Goal: Transaction & Acquisition: Book appointment/travel/reservation

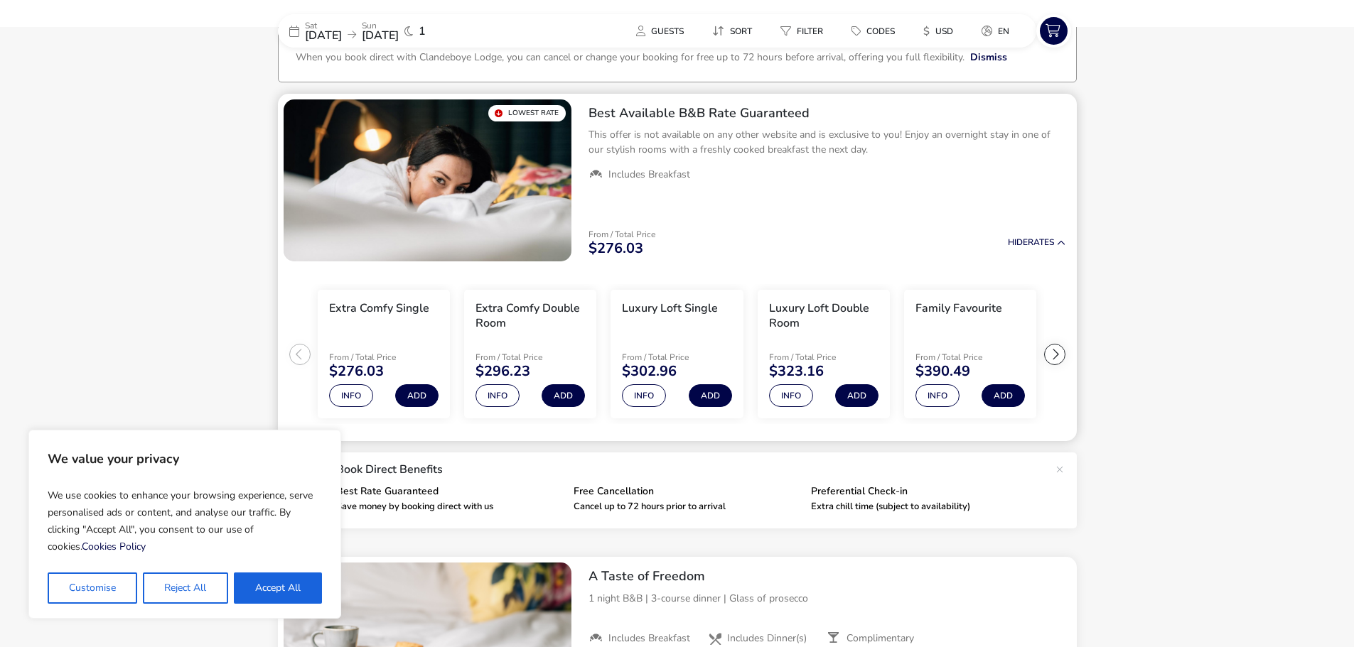
scroll to position [95, 0]
click at [250, 583] on button "Accept All" at bounding box center [278, 588] width 88 height 31
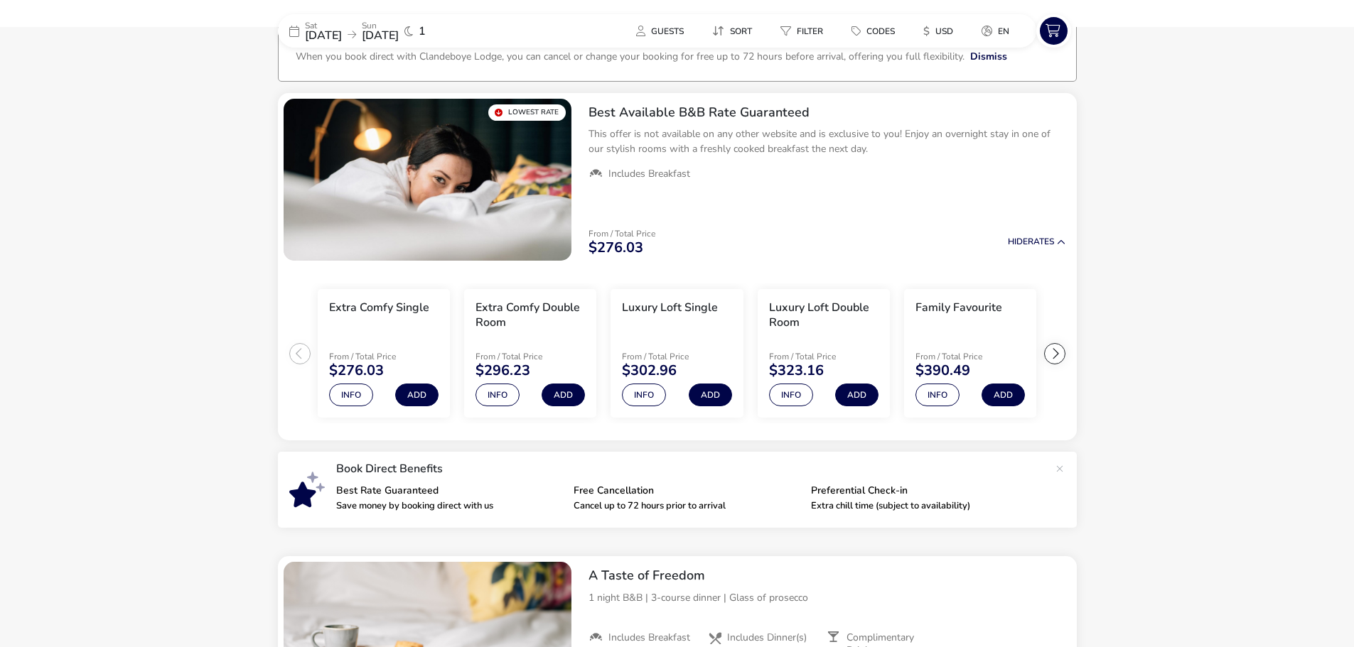
checkbox input "true"
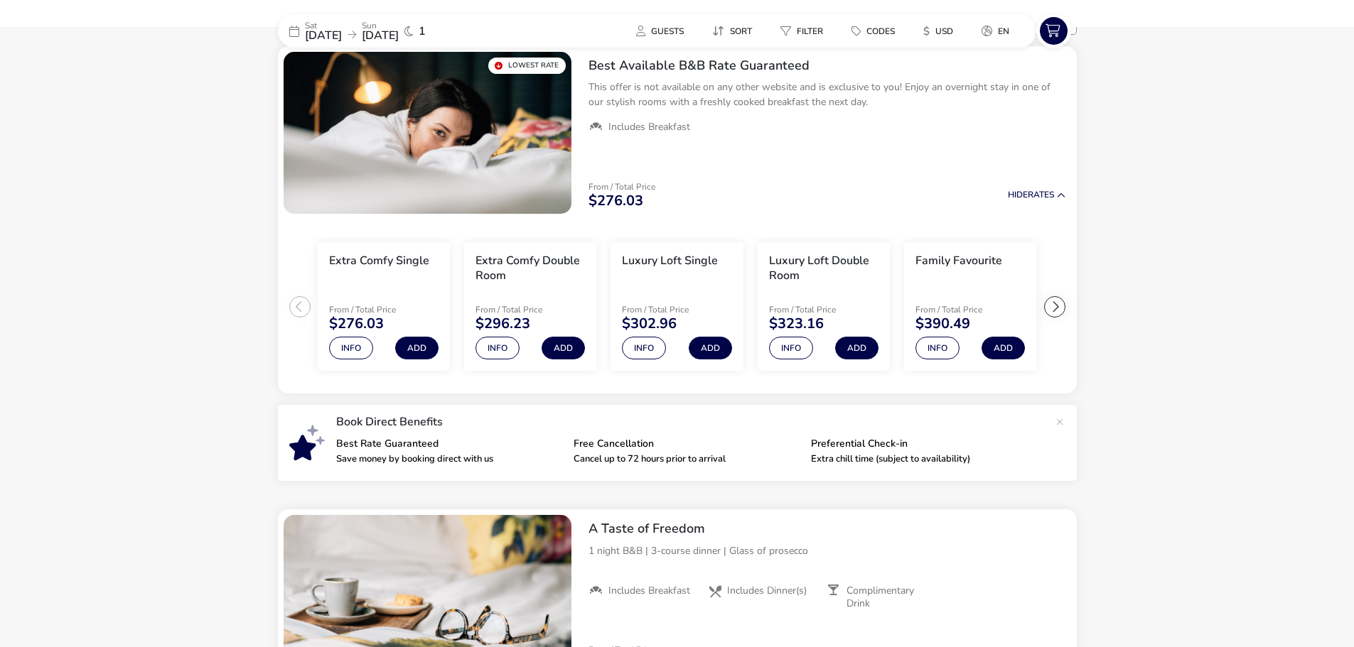
scroll to position [0, 0]
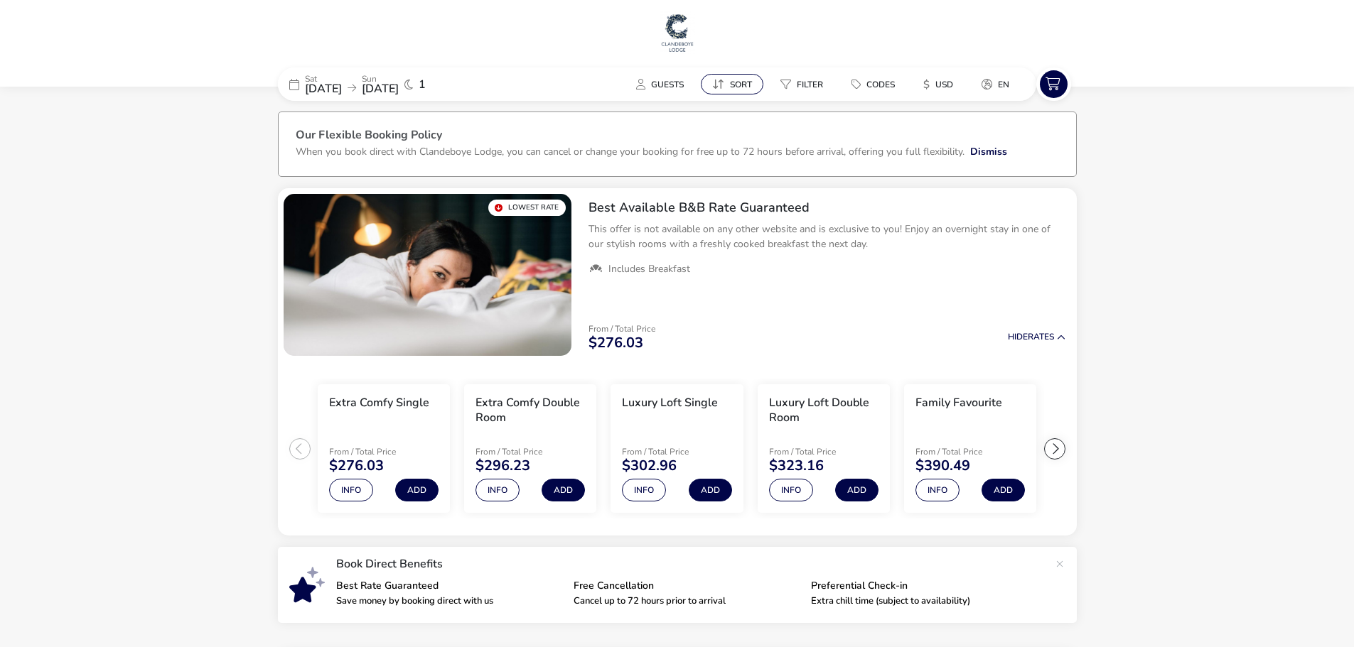
click at [748, 87] on span "Sort" at bounding box center [741, 84] width 22 height 11
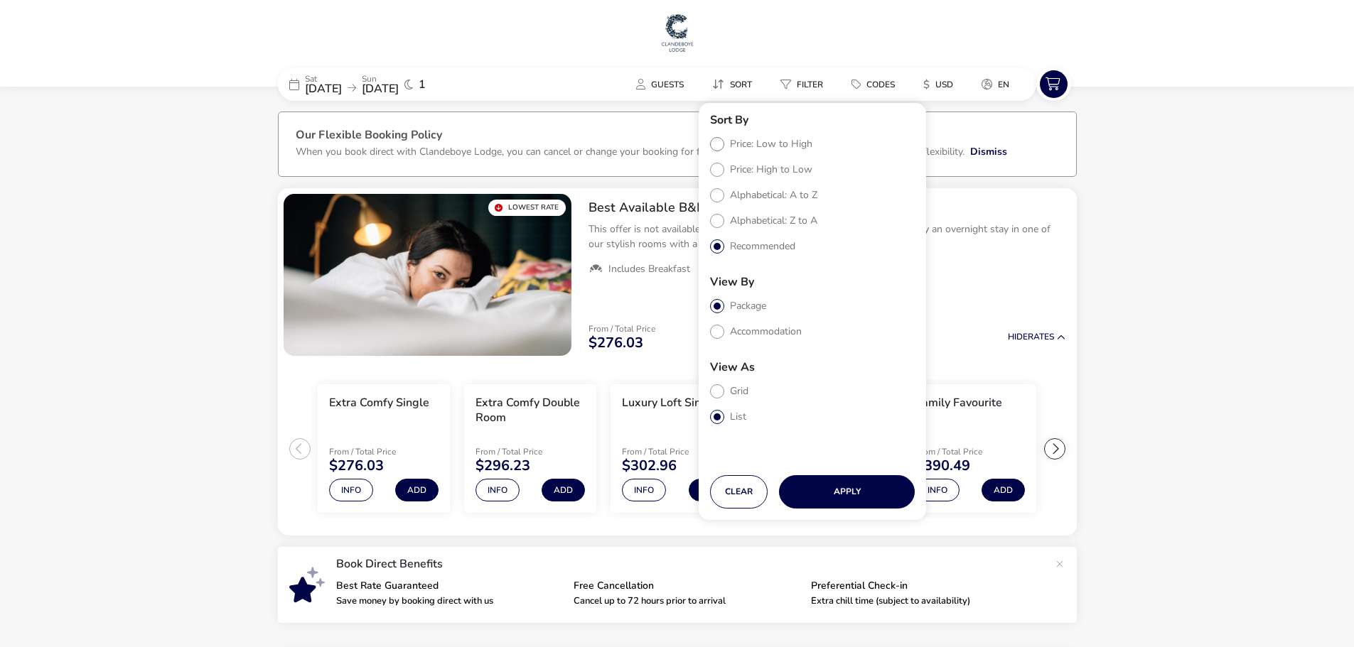
click at [760, 146] on label "Price: Low to High" at bounding box center [761, 144] width 102 height 14
radio input "true"
click at [851, 504] on button "Apply" at bounding box center [847, 491] width 136 height 33
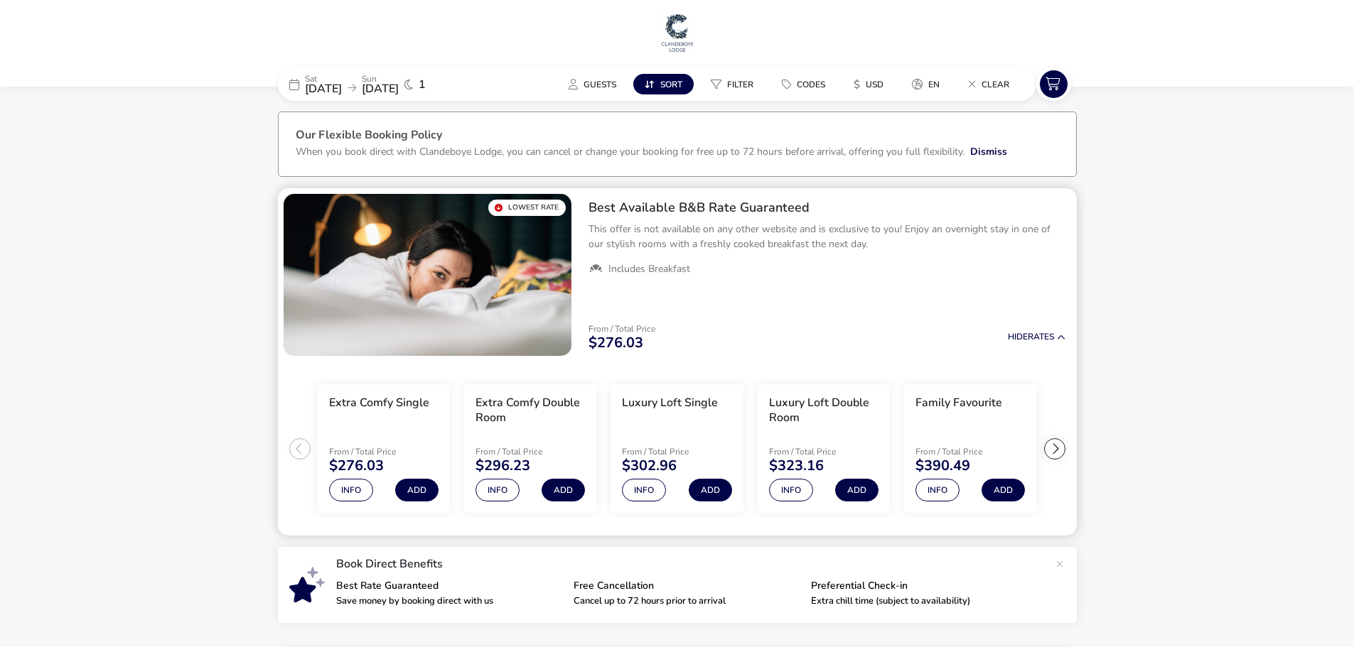
click at [1059, 446] on div at bounding box center [1054, 448] width 21 height 21
click at [1059, 446] on ul "Extra Comfy Single From / Total Price $276.03 Info Add Extra Comfy Double Room …" at bounding box center [677, 449] width 799 height 175
click at [304, 448] on div at bounding box center [299, 448] width 21 height 21
click at [303, 447] on div at bounding box center [299, 448] width 21 height 21
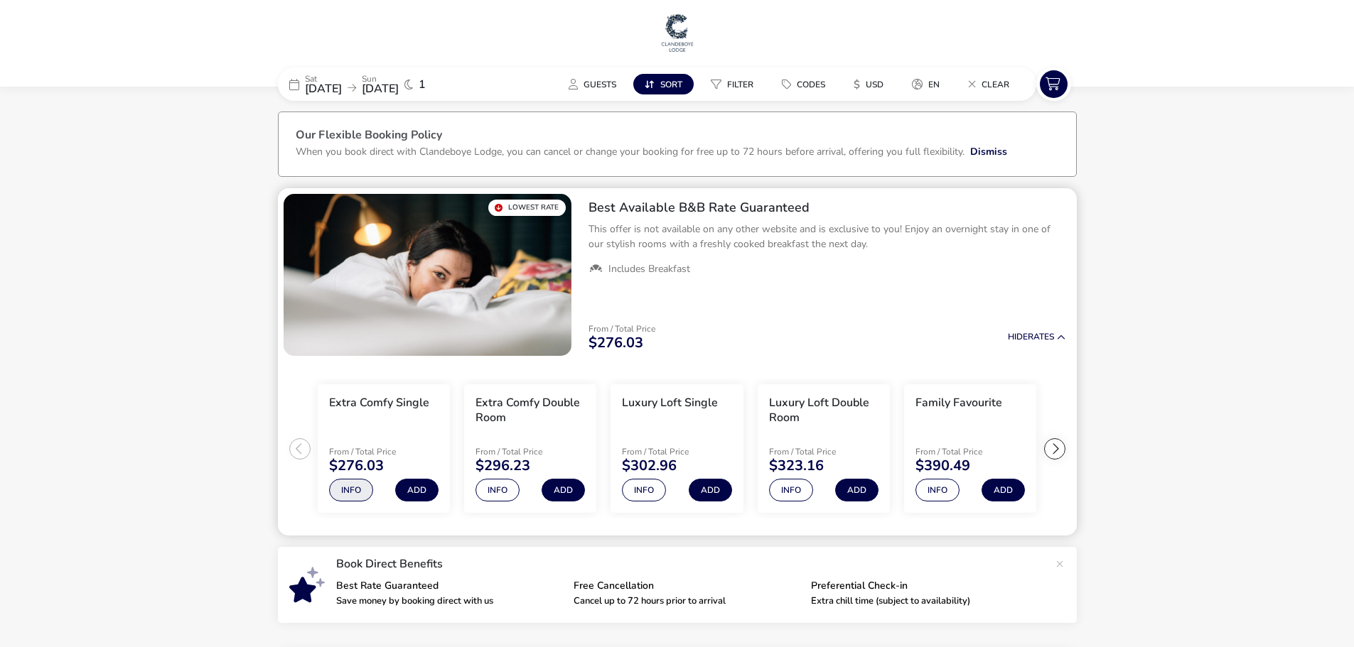
click at [349, 493] on button "Info" at bounding box center [351, 490] width 44 height 23
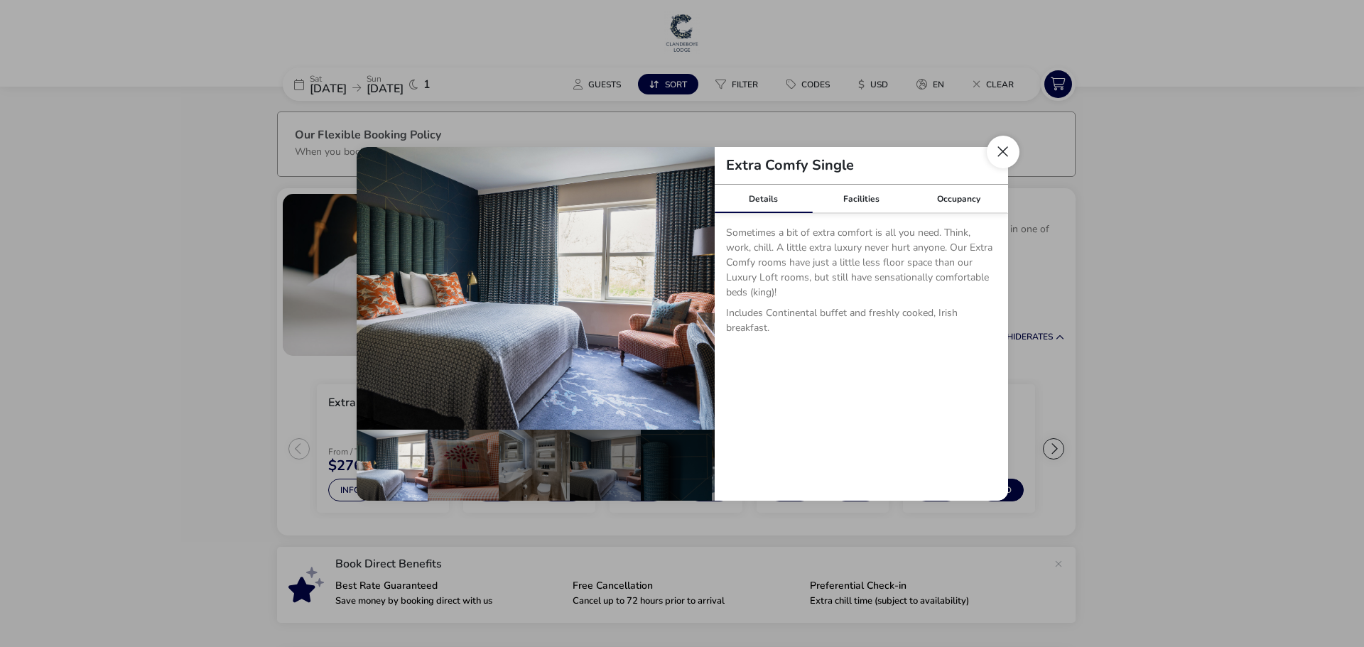
click at [1000, 148] on button "Close dialog" at bounding box center [1003, 152] width 33 height 33
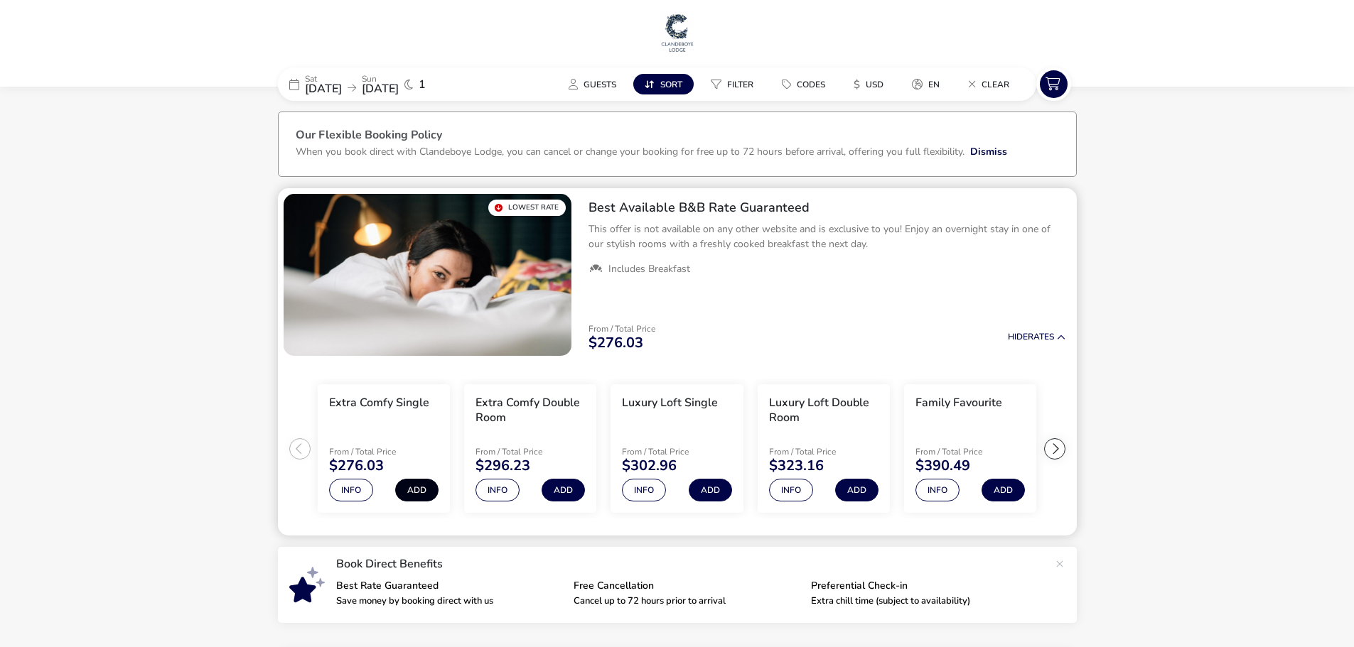
click at [407, 491] on button "Add" at bounding box center [416, 490] width 43 height 23
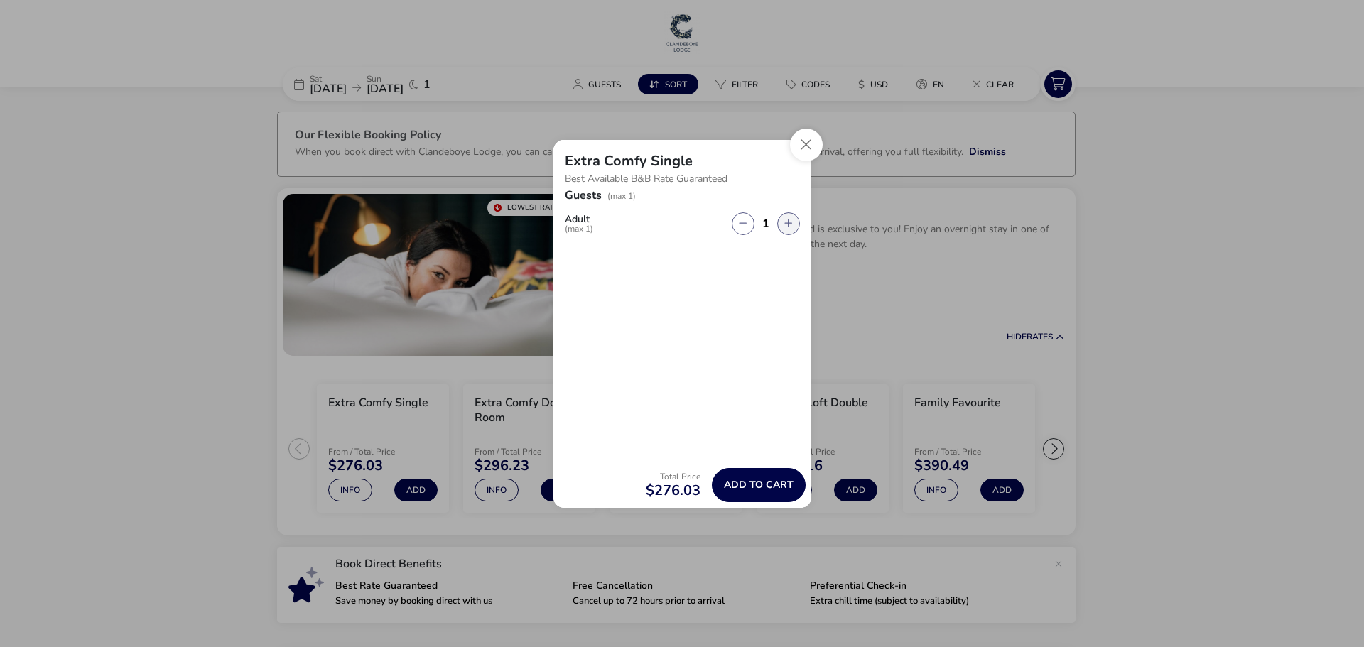
click at [789, 225] on button "button" at bounding box center [788, 223] width 23 height 23
click at [791, 222] on button "button" at bounding box center [788, 223] width 23 height 23
click at [806, 142] on button "Close" at bounding box center [806, 145] width 33 height 33
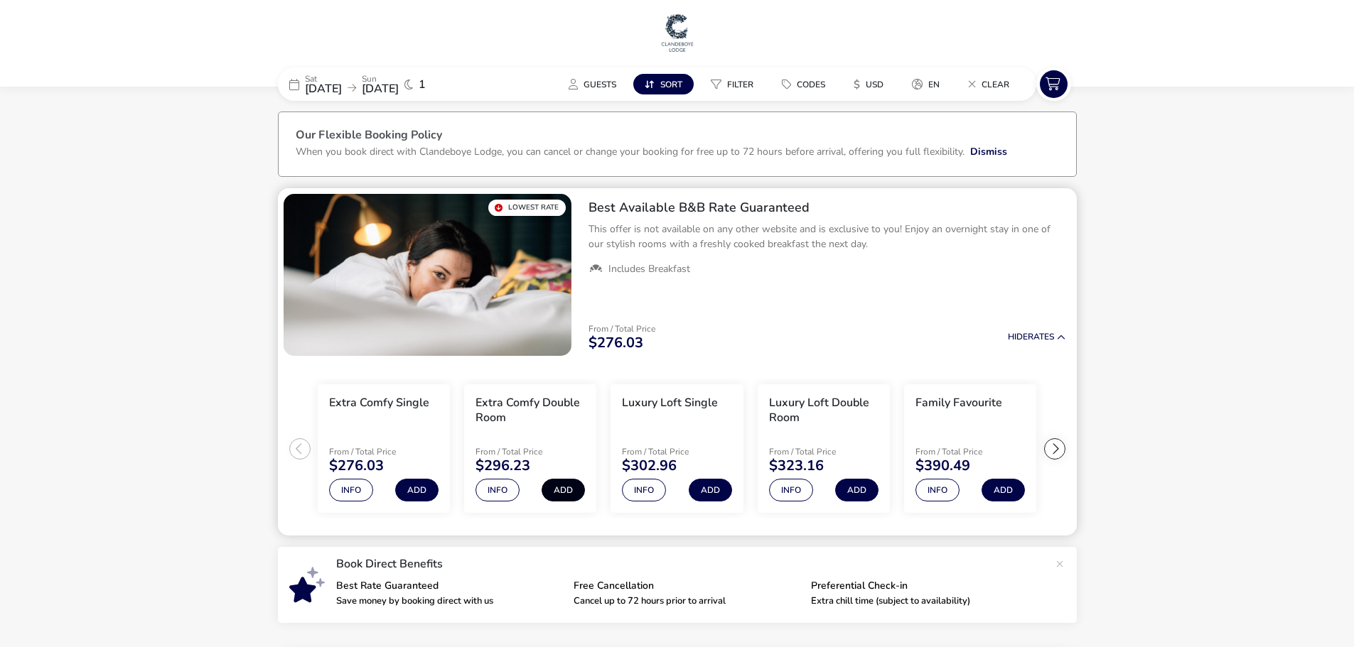
click at [562, 490] on button "Add" at bounding box center [562, 490] width 43 height 23
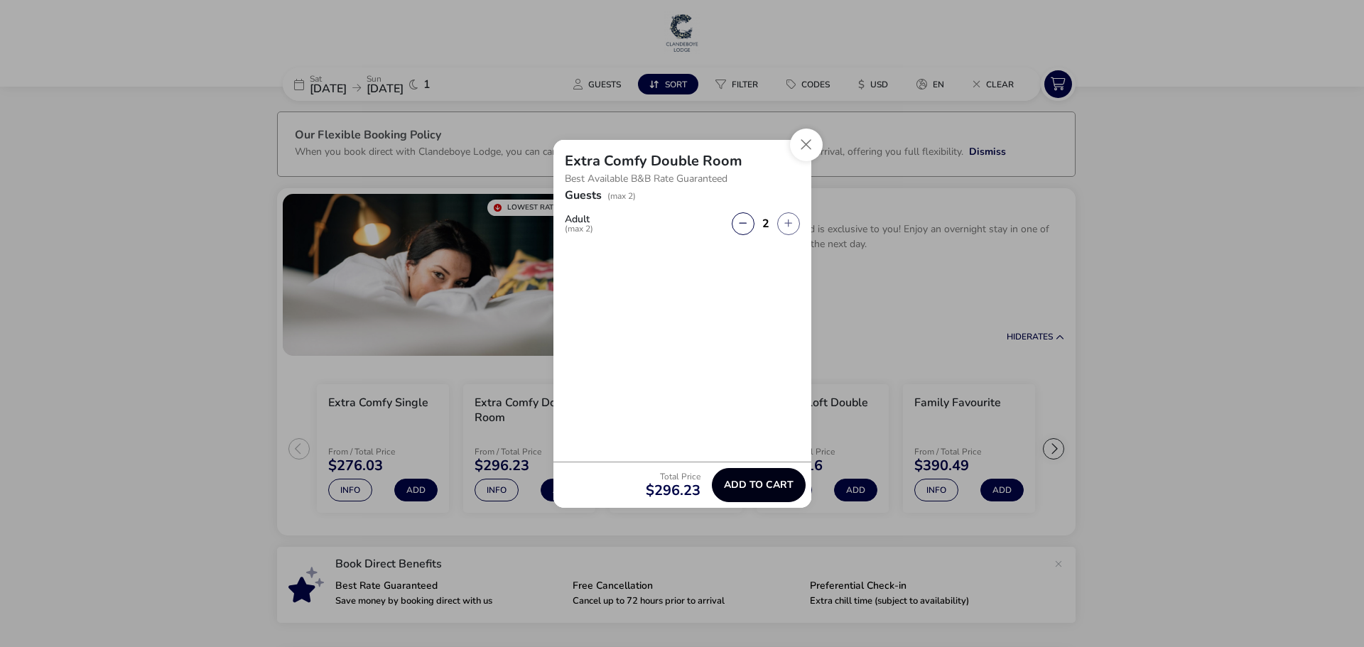
click at [769, 494] on button "Add to cart" at bounding box center [759, 485] width 94 height 34
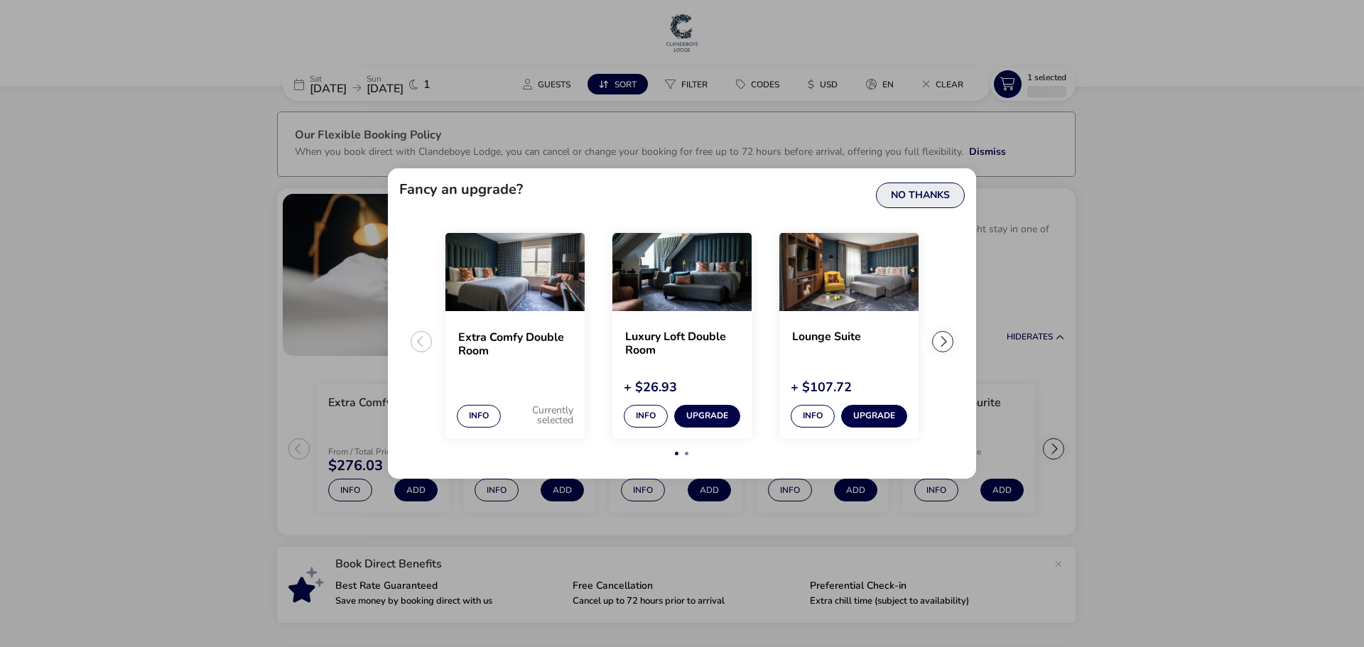
click at [937, 187] on button "No Thanks" at bounding box center [920, 196] width 89 height 26
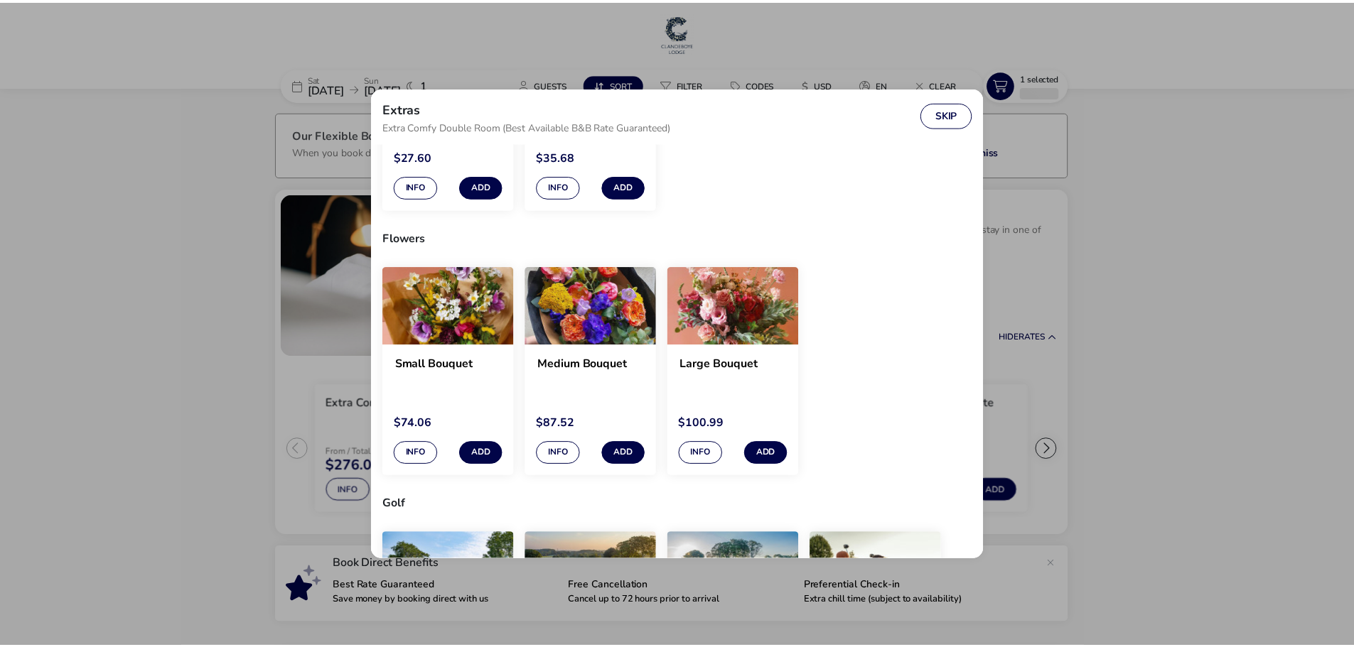
scroll to position [711, 0]
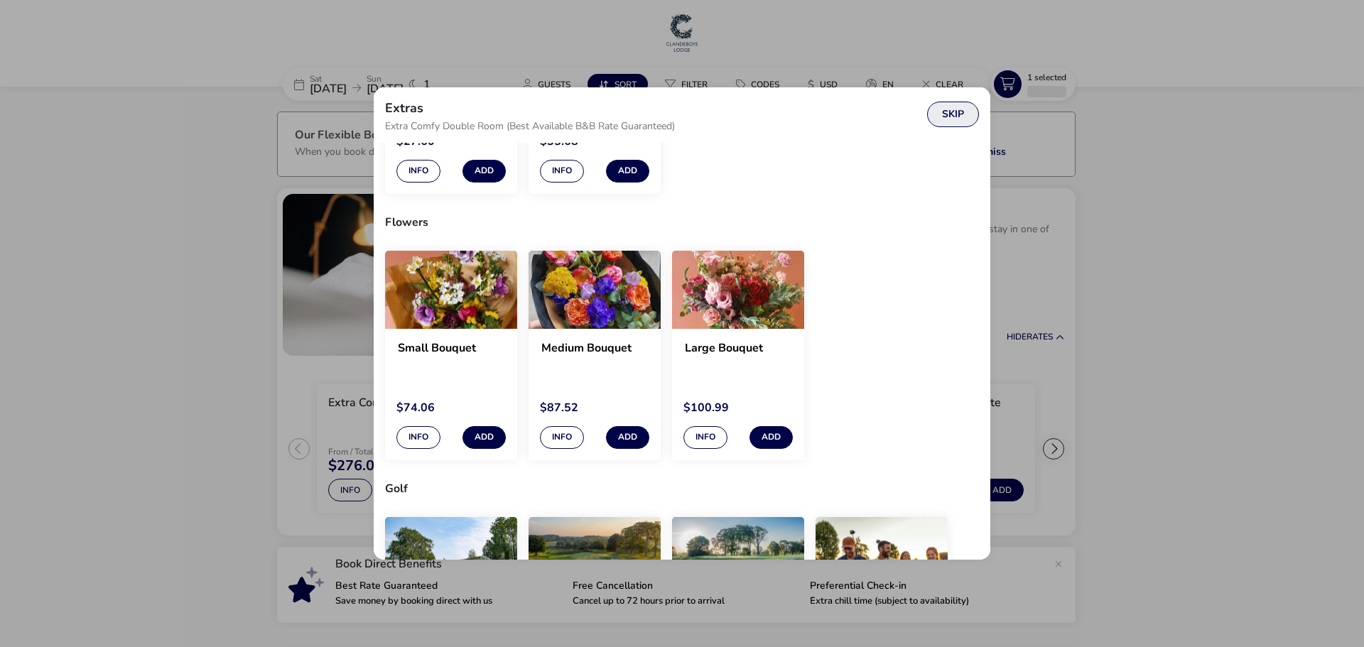
click at [964, 114] on button "Skip" at bounding box center [953, 115] width 52 height 26
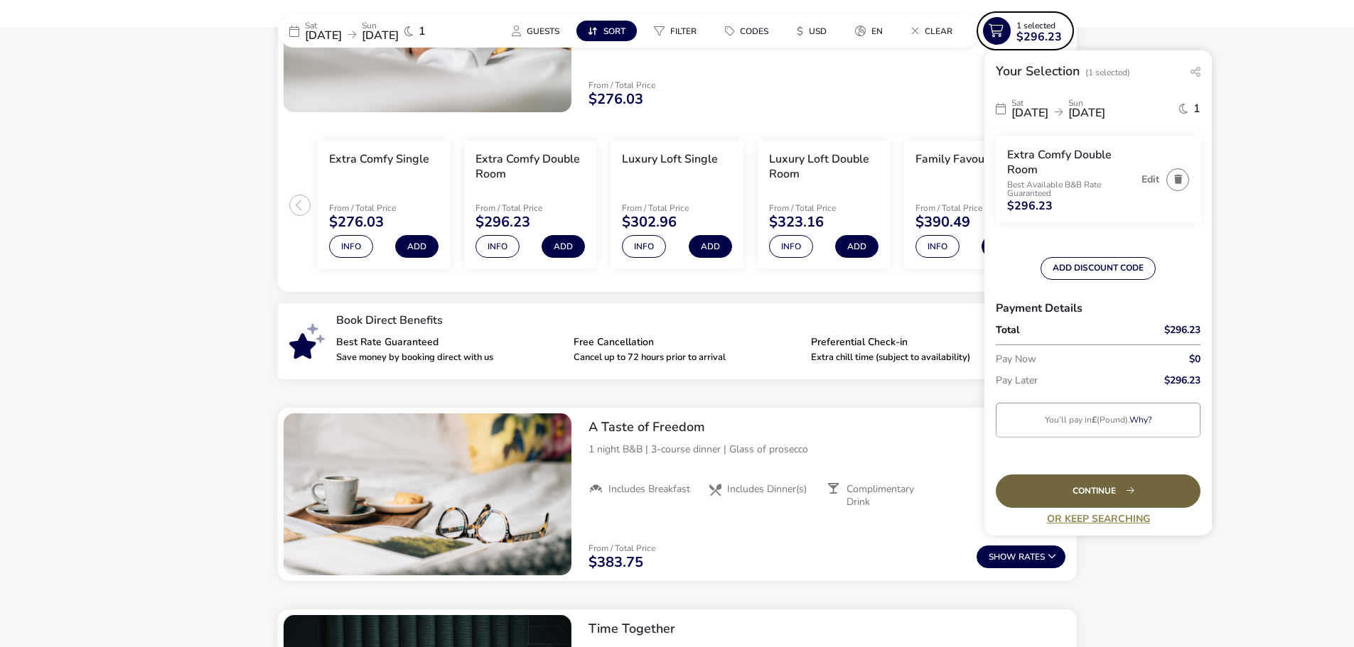
scroll to position [426, 0]
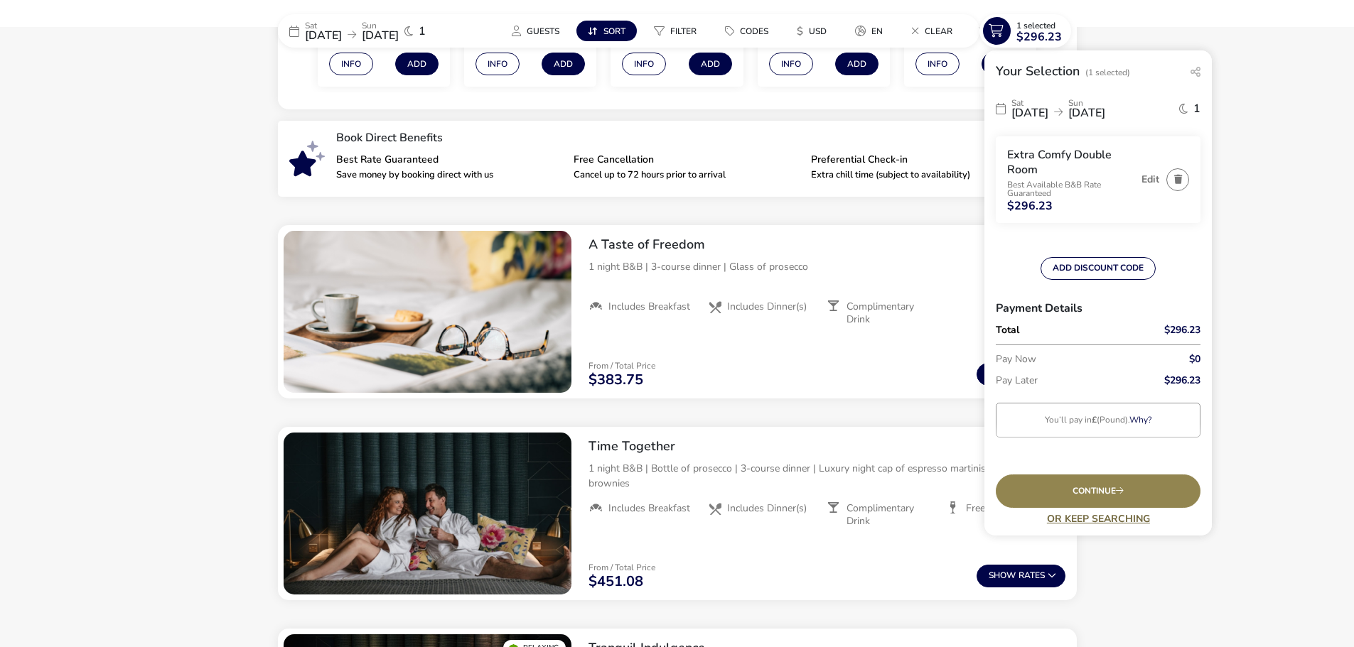
click at [1125, 524] on link "Or Keep Searching" at bounding box center [1098, 519] width 205 height 11
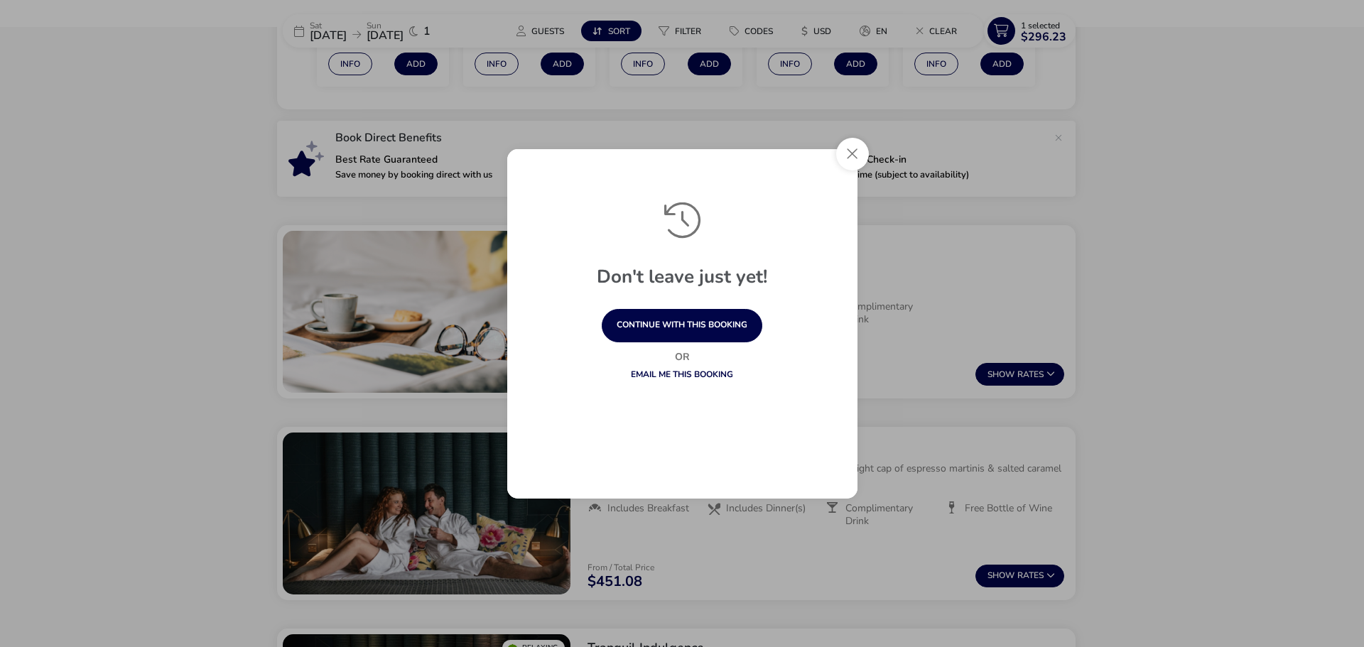
click at [854, 147] on button "Close" at bounding box center [852, 154] width 33 height 33
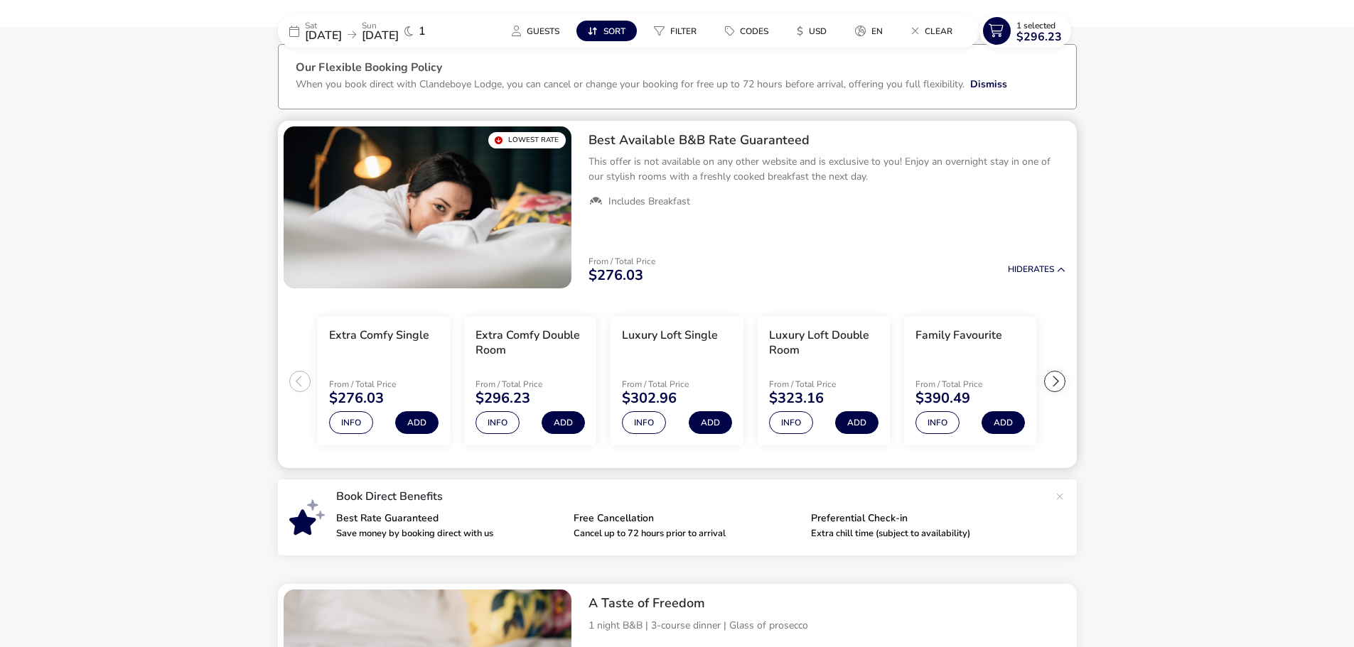
scroll to position [0, 0]
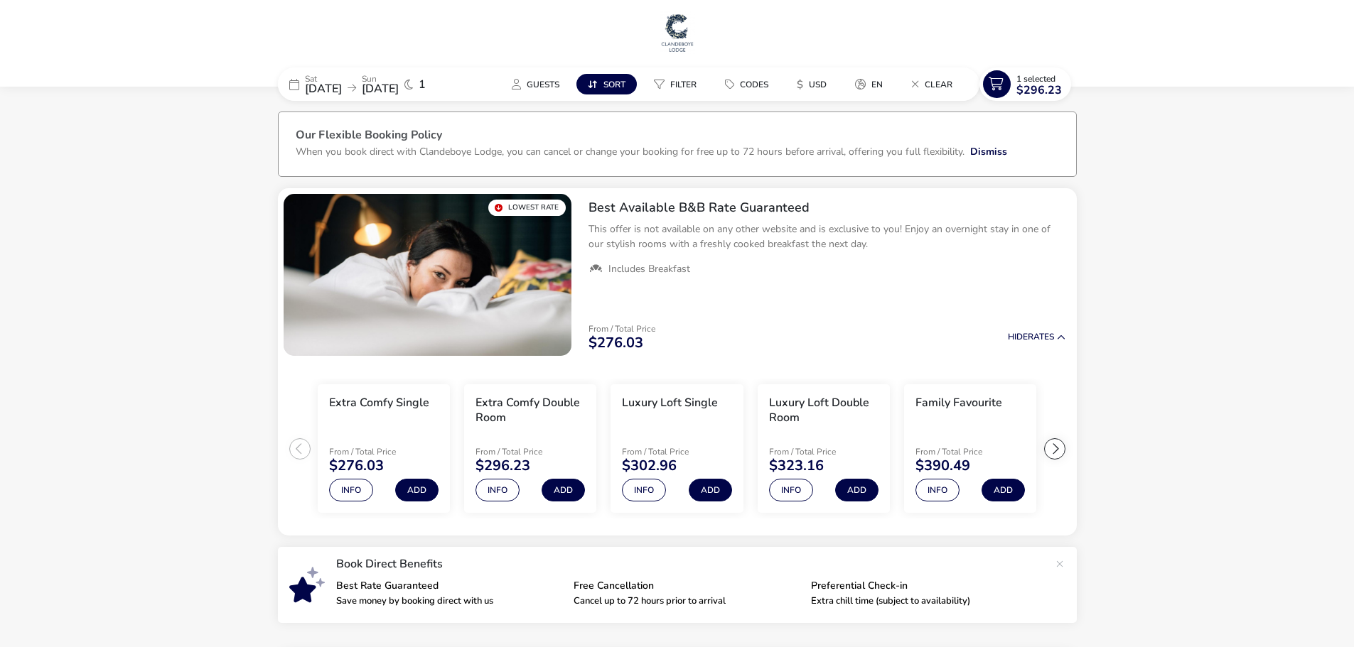
click at [686, 33] on img at bounding box center [677, 32] width 36 height 43
